Goal: Task Accomplishment & Management: Use online tool/utility

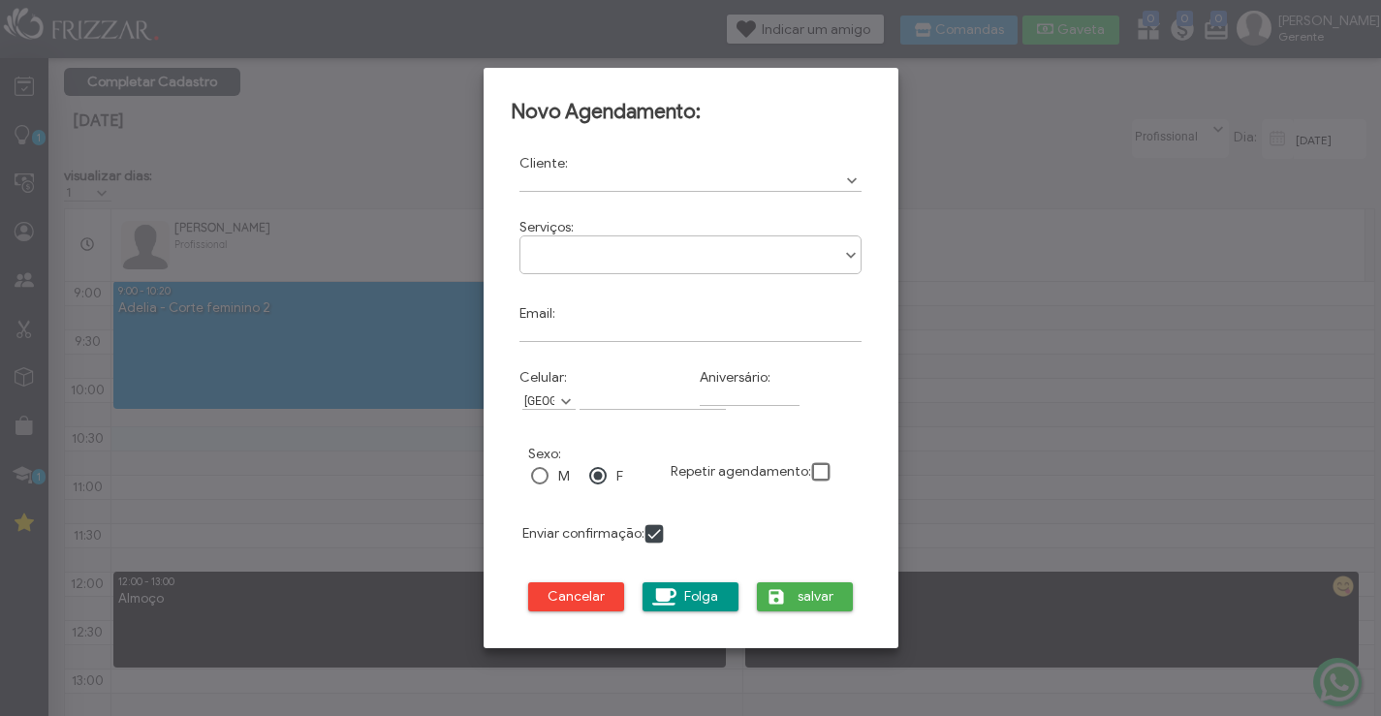
click at [550, 193] on div "Cliente: Cod:" at bounding box center [691, 173] width 360 height 54
click at [556, 182] on input "text" at bounding box center [690, 182] width 343 height 20
click at [832, 175] on input "maisa" at bounding box center [690, 182] width 343 height 20
type input "maisa"
click at [690, 255] on ul at bounding box center [690, 247] width 341 height 23
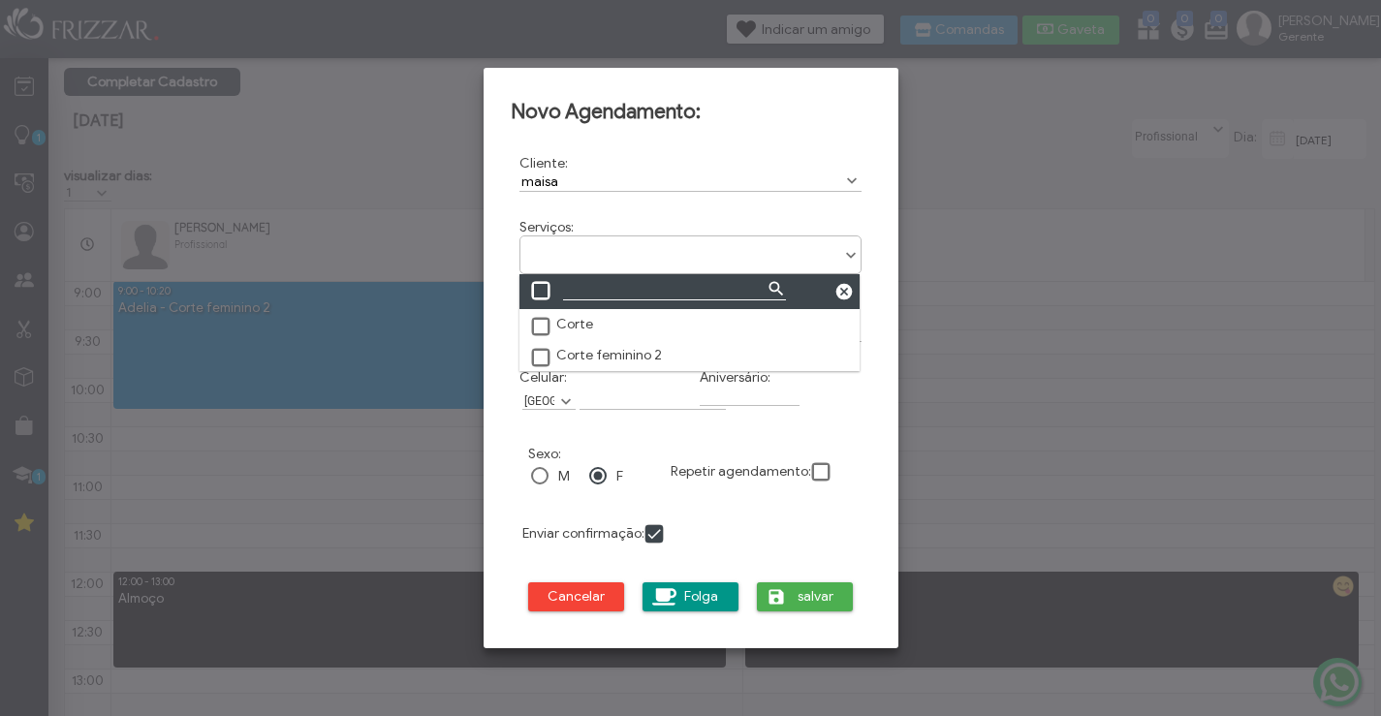
scroll to position [11, 86]
click at [532, 319] on span at bounding box center [541, 327] width 19 height 19
click at [825, 603] on span "salvar" at bounding box center [816, 596] width 48 height 29
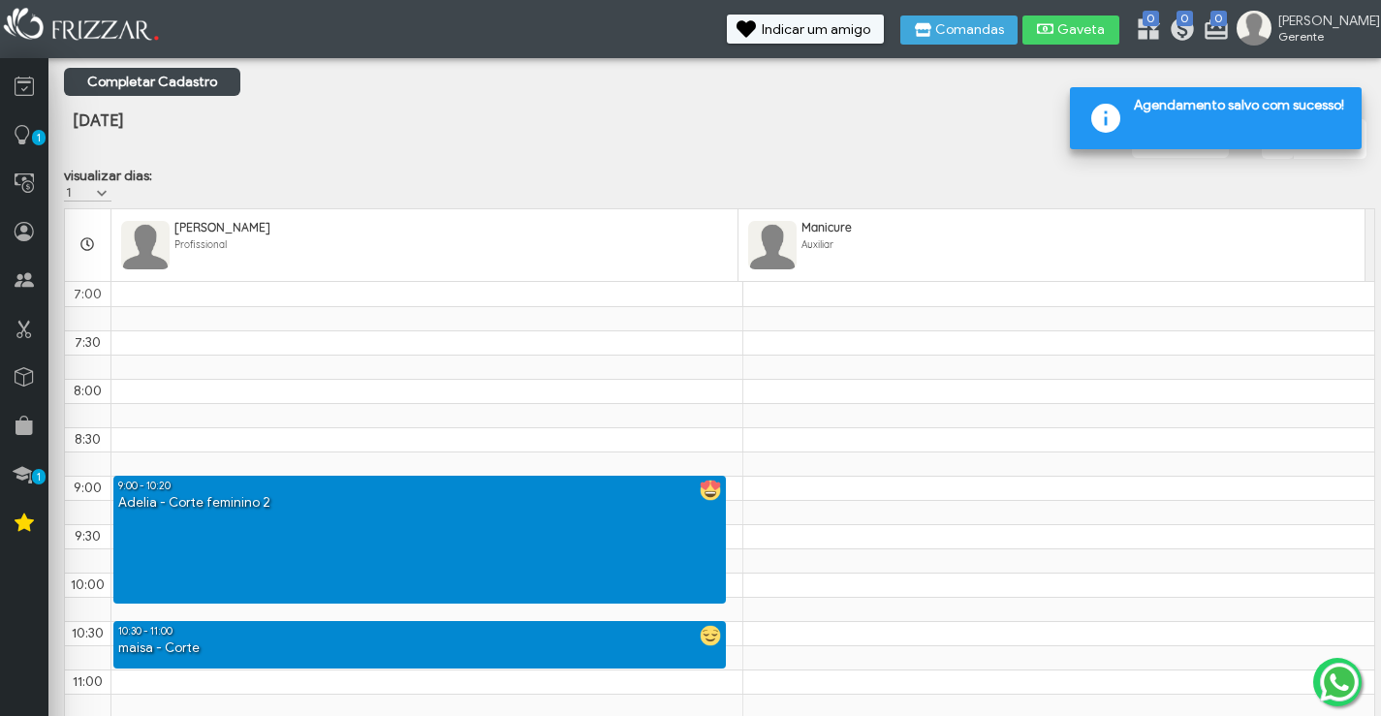
scroll to position [292, 0]
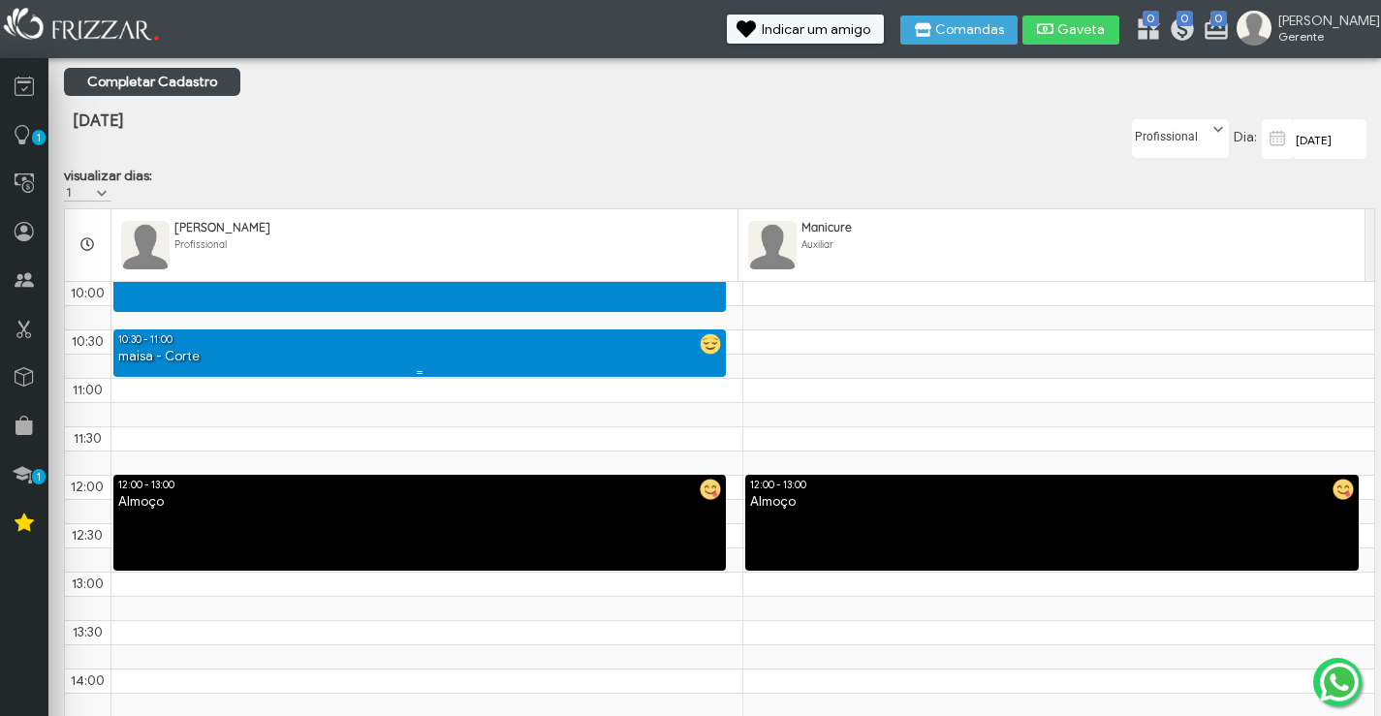
click at [611, 366] on div "maisa - Corte" at bounding box center [419, 357] width 613 height 18
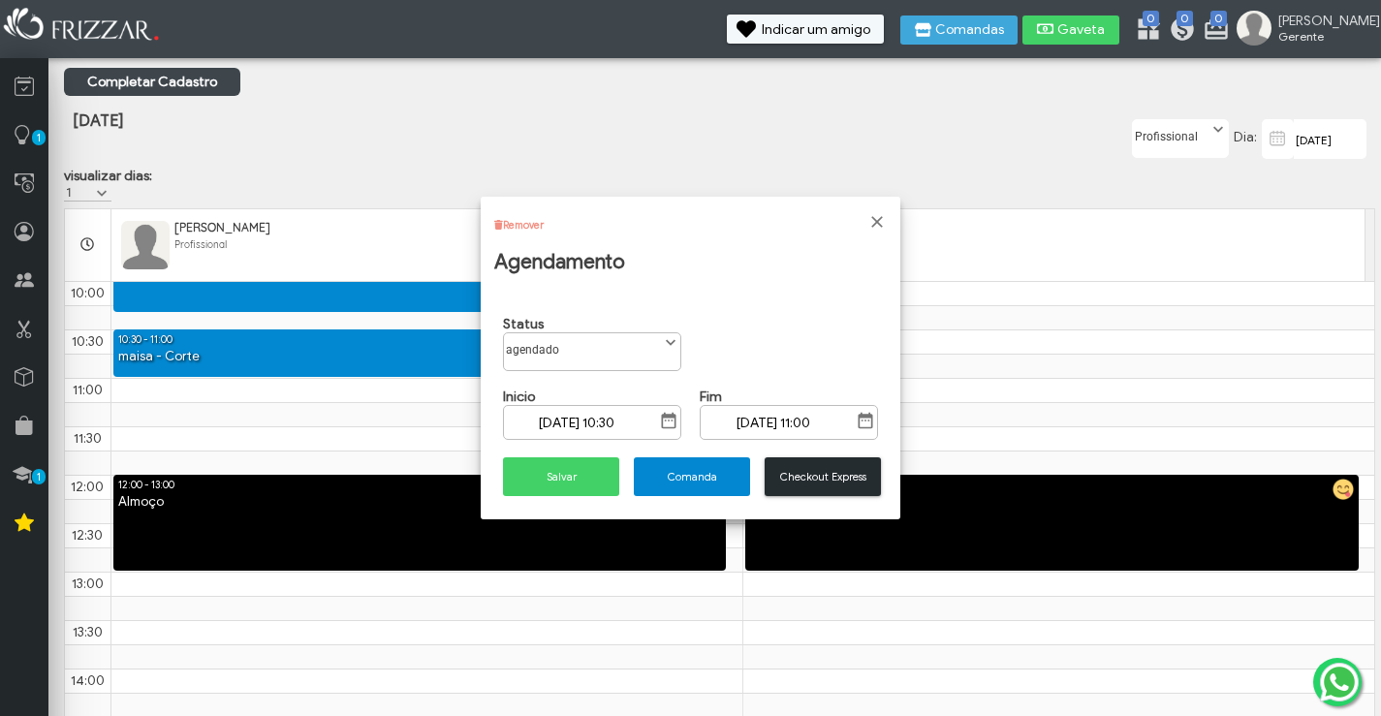
scroll to position [11, 86]
click at [607, 476] on button "Salvar" at bounding box center [561, 476] width 116 height 39
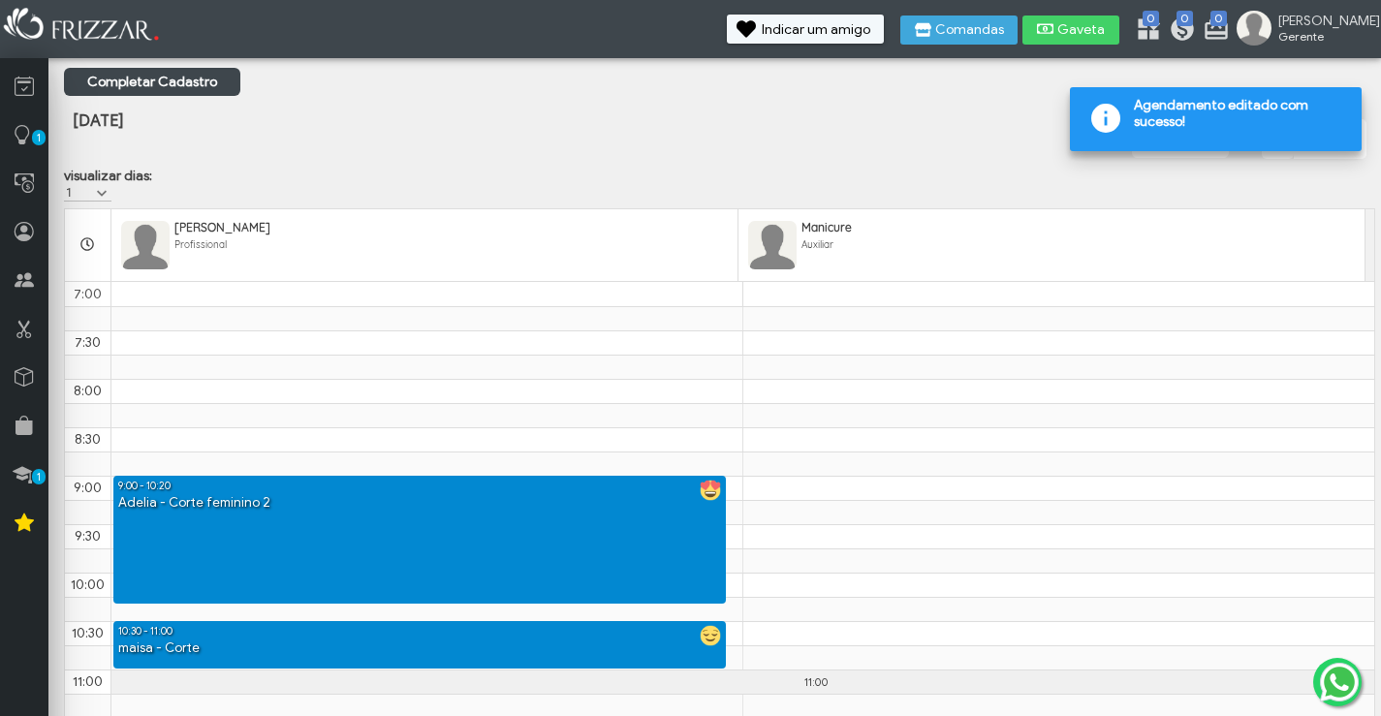
scroll to position [292, 0]
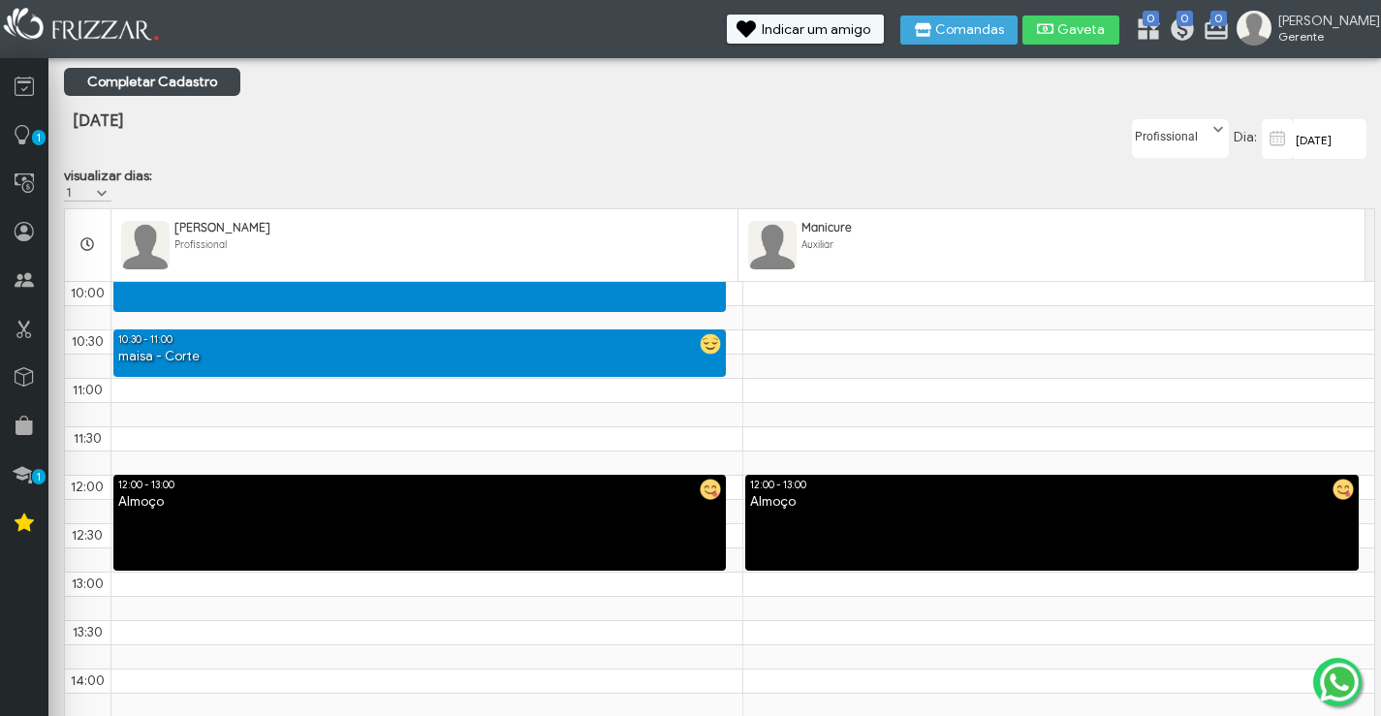
click at [568, 358] on div "maisa - Corte" at bounding box center [419, 357] width 613 height 18
click at [984, 25] on span "Comandas" at bounding box center [969, 30] width 69 height 14
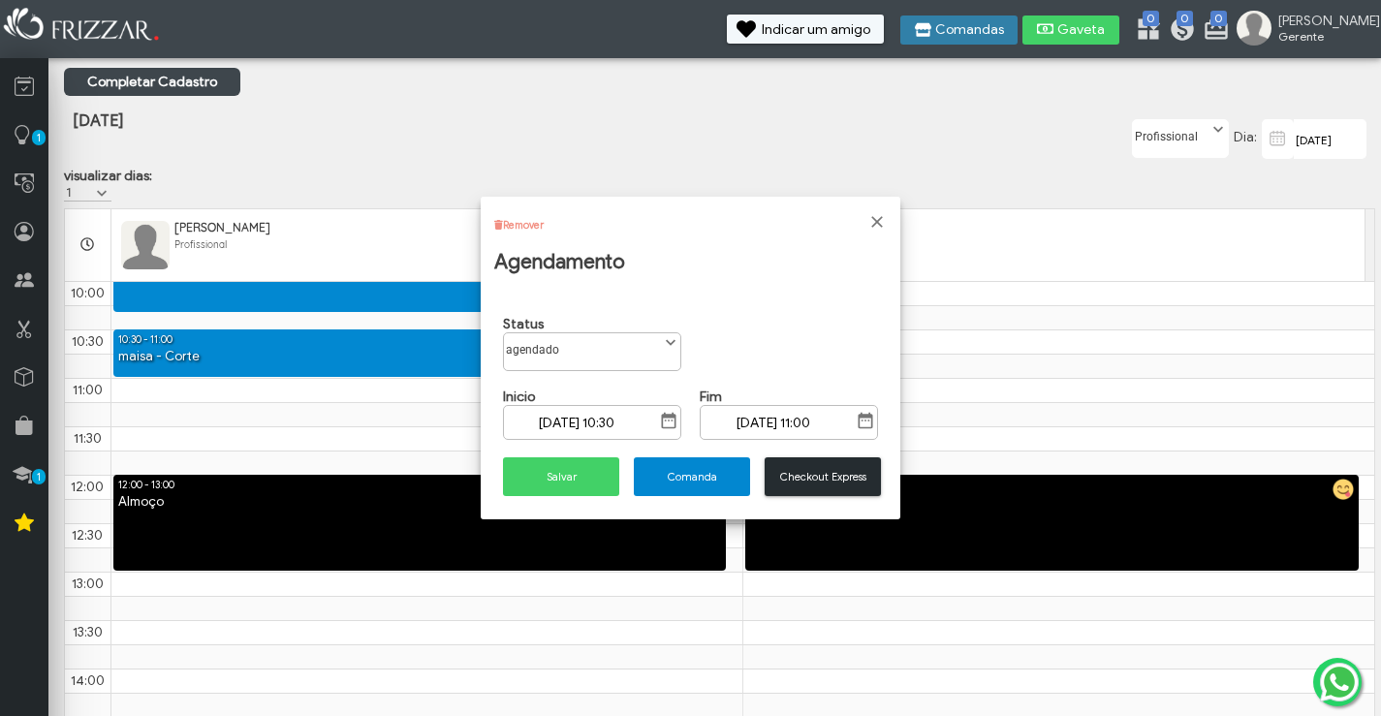
scroll to position [11, 86]
